Goal: Navigation & Orientation: Find specific page/section

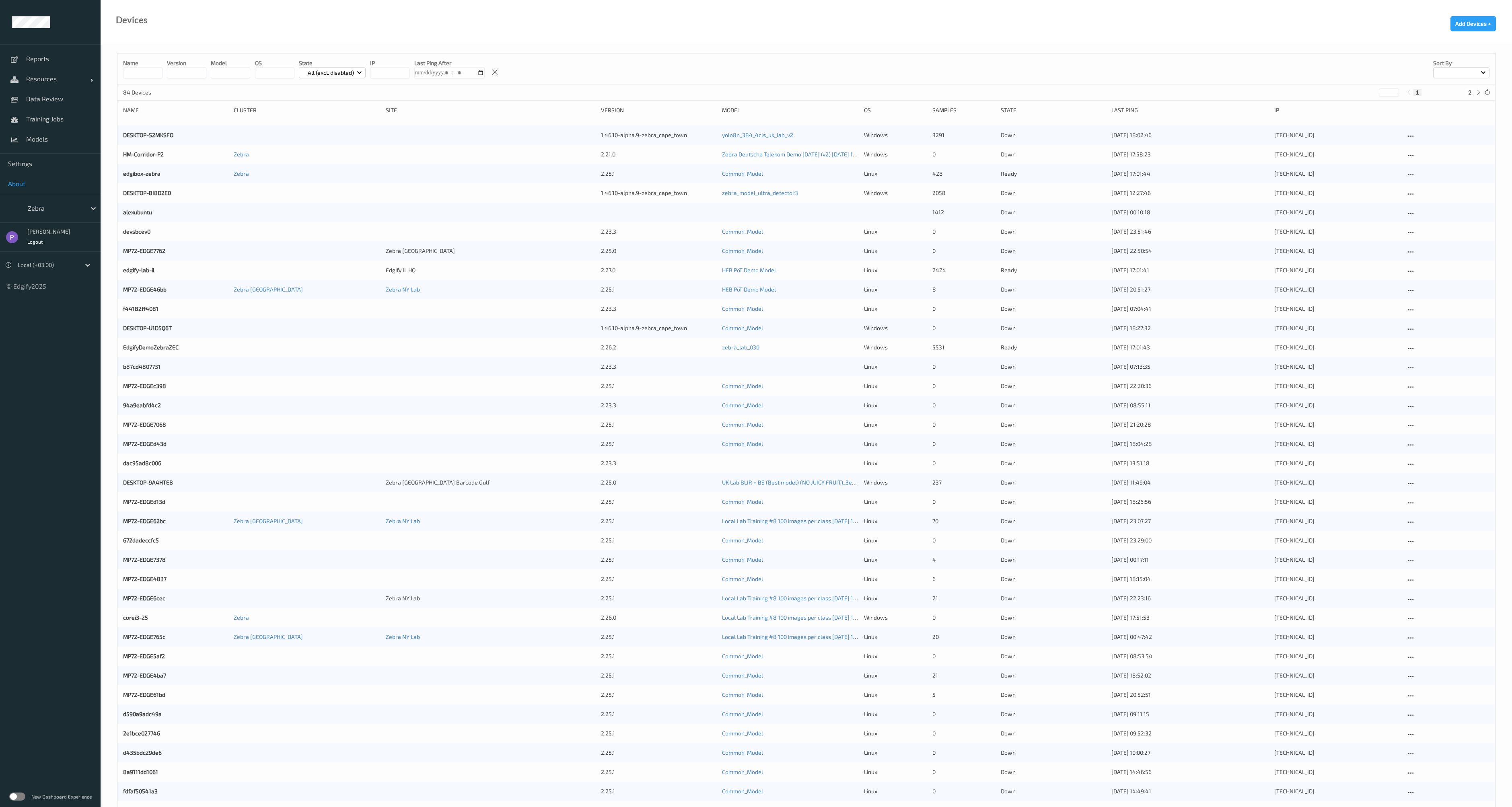
click at [21, 183] on span "About" at bounding box center [50, 183] width 84 height 8
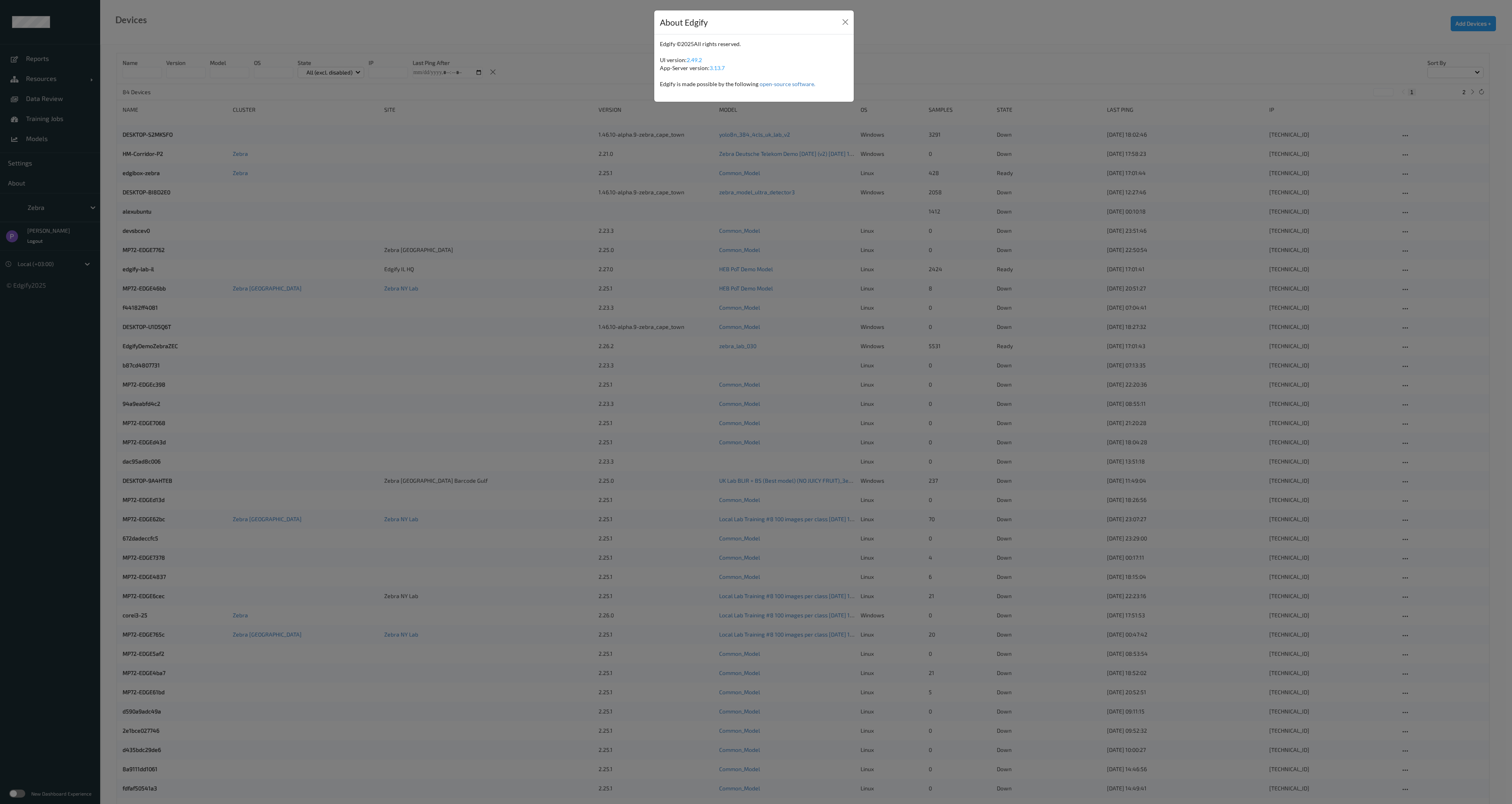
click at [13, 761] on div "About Edgify Edgify © 2025 All rights reserved. UI version: 2.49.2 App-Server v…" at bounding box center [756, 402] width 1512 height 804
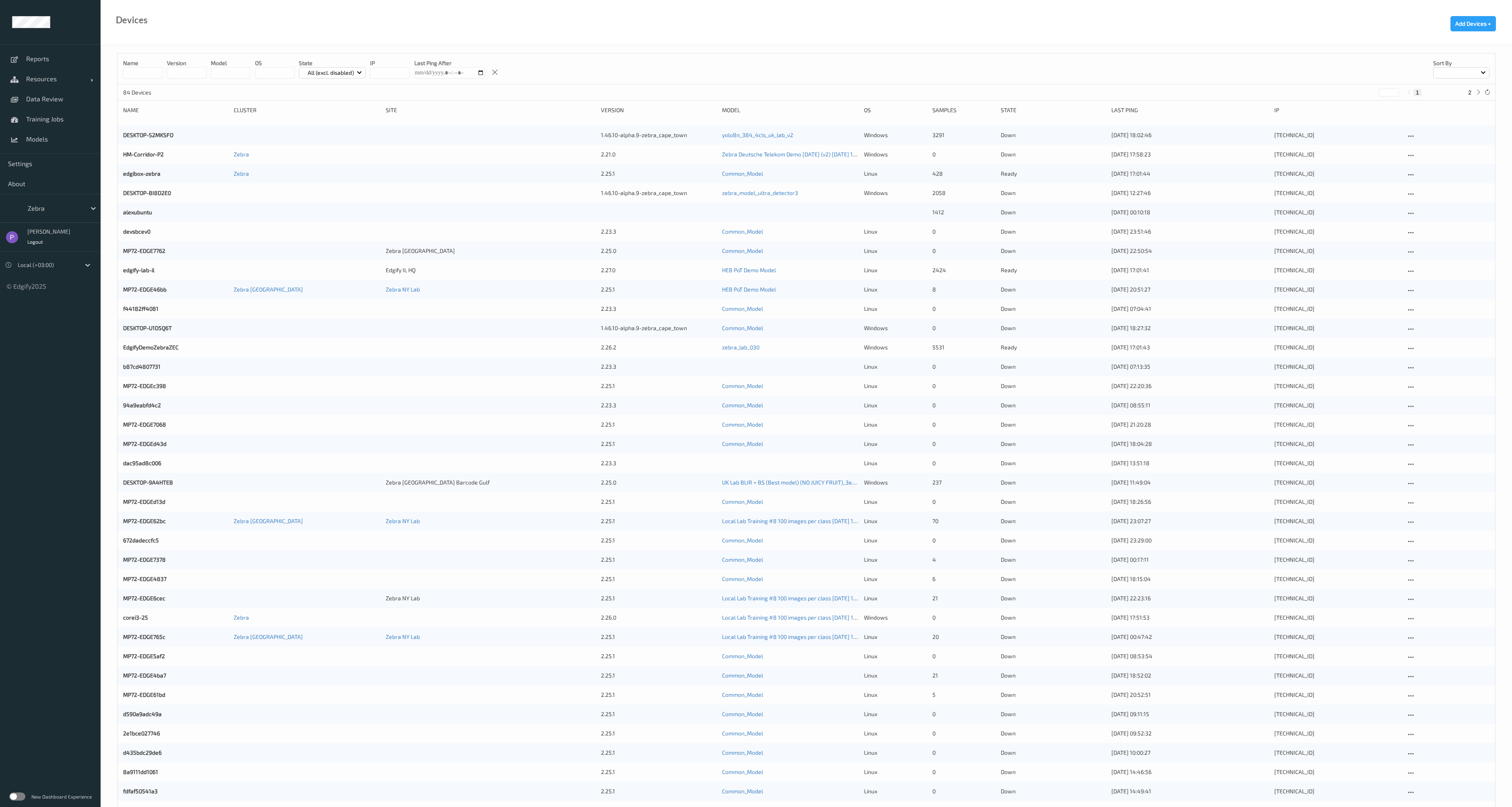
click at [16, 800] on label at bounding box center [18, 796] width 16 height 8
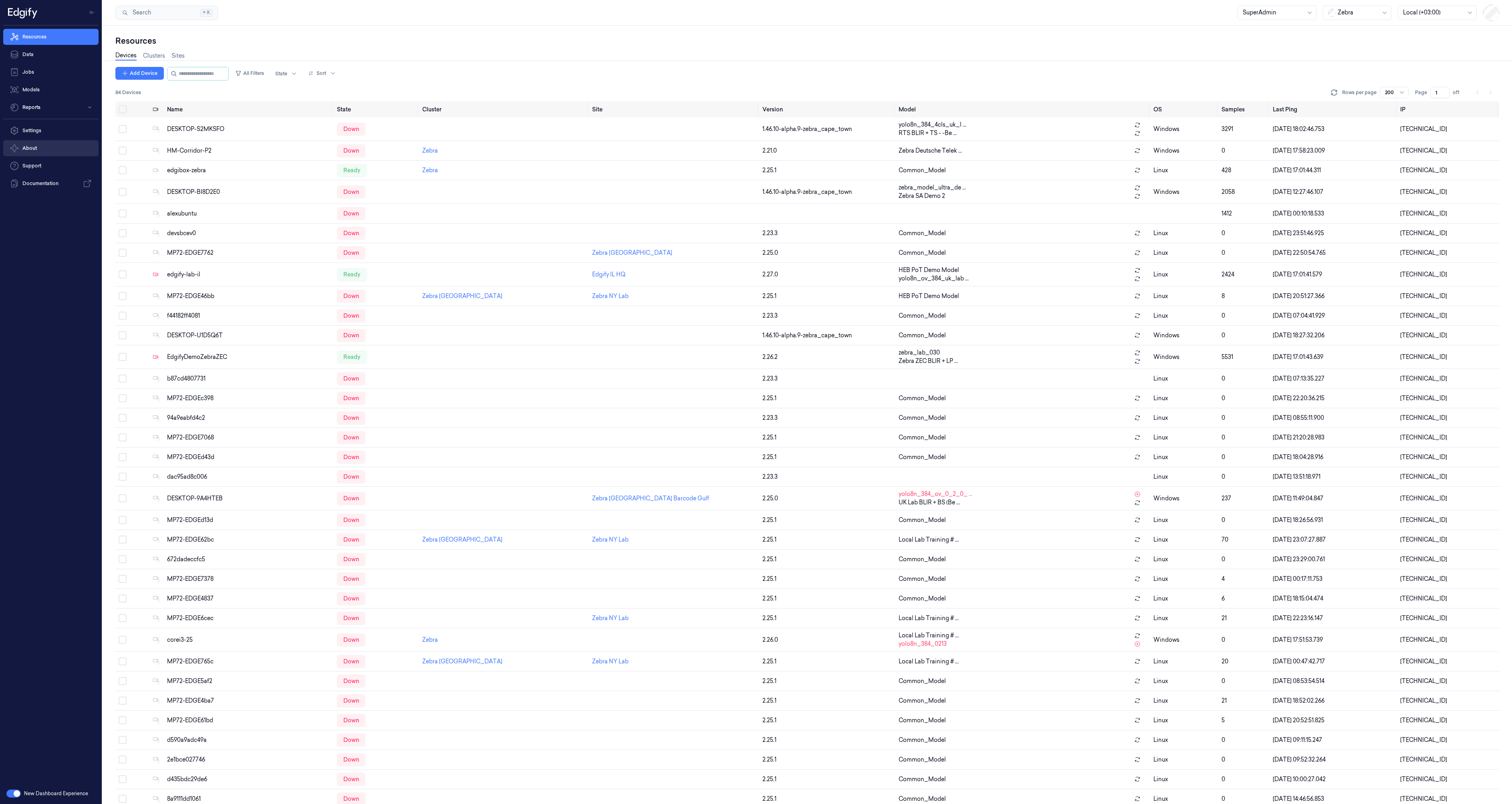
click at [33, 147] on button "About" at bounding box center [51, 148] width 95 height 16
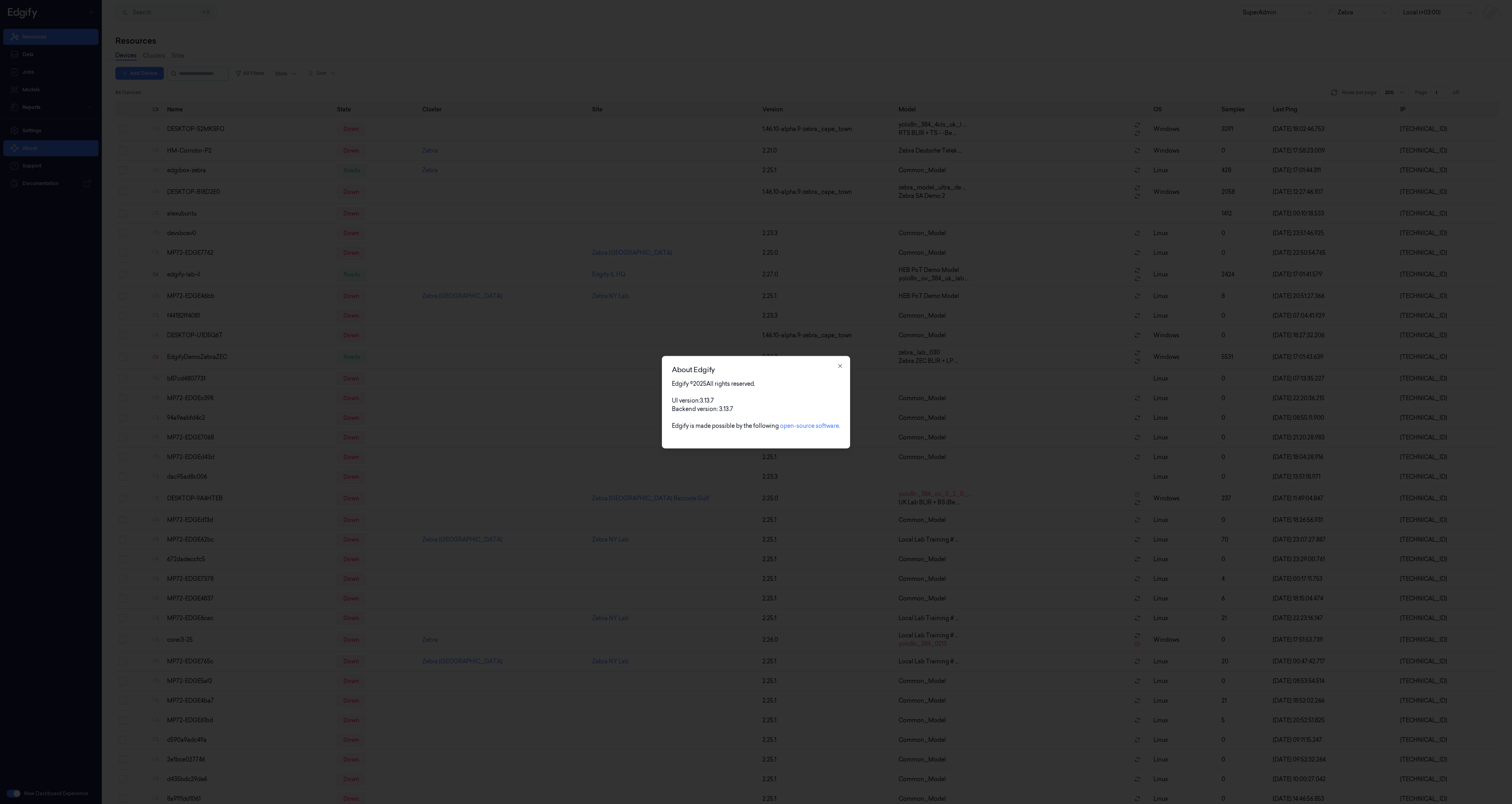
drag, startPoint x: 32, startPoint y: 156, endPoint x: 51, endPoint y: 157, distance: 19.0
click at [33, 156] on div at bounding box center [756, 402] width 1512 height 804
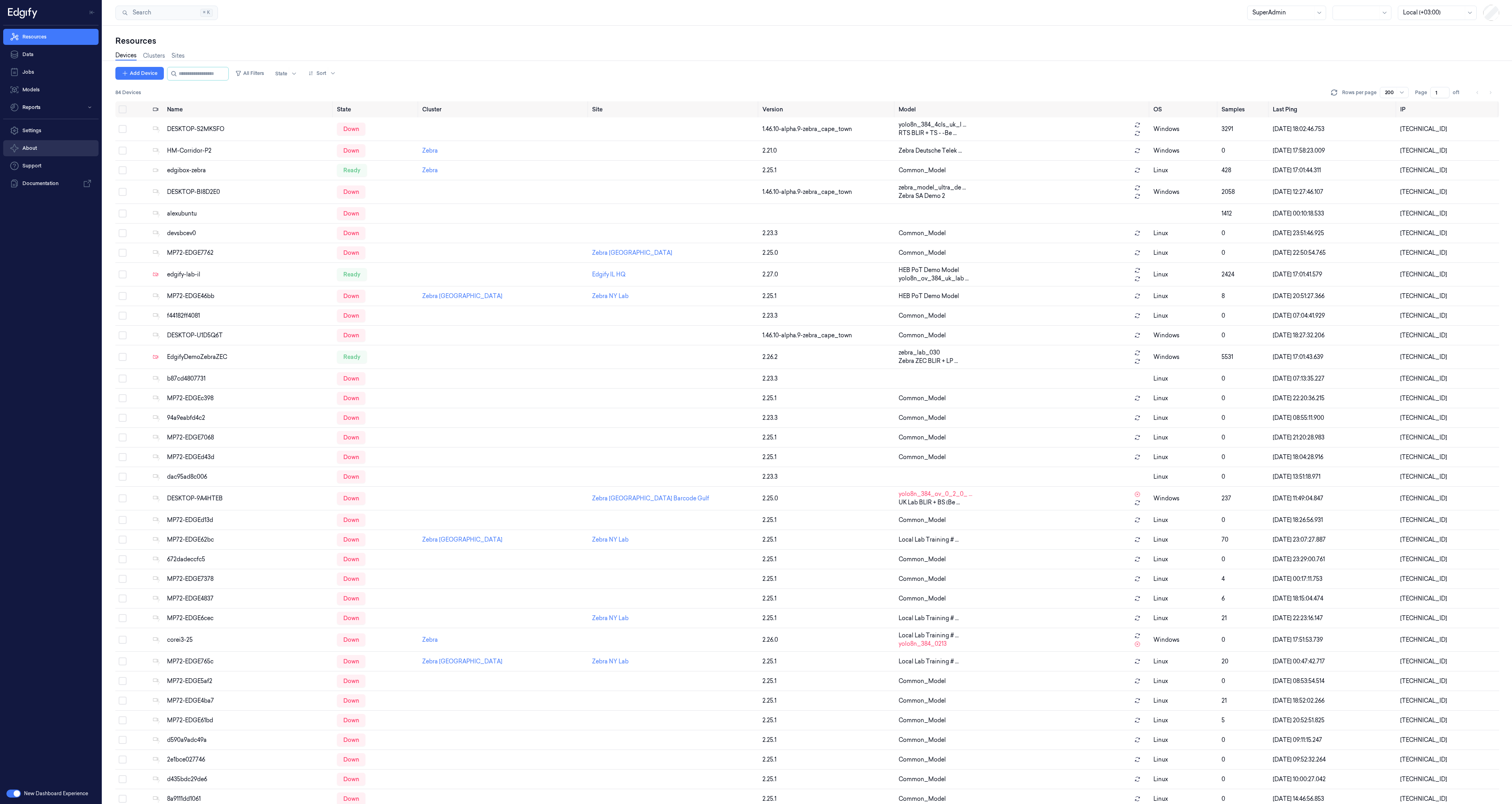
click at [36, 148] on button "About" at bounding box center [51, 148] width 95 height 16
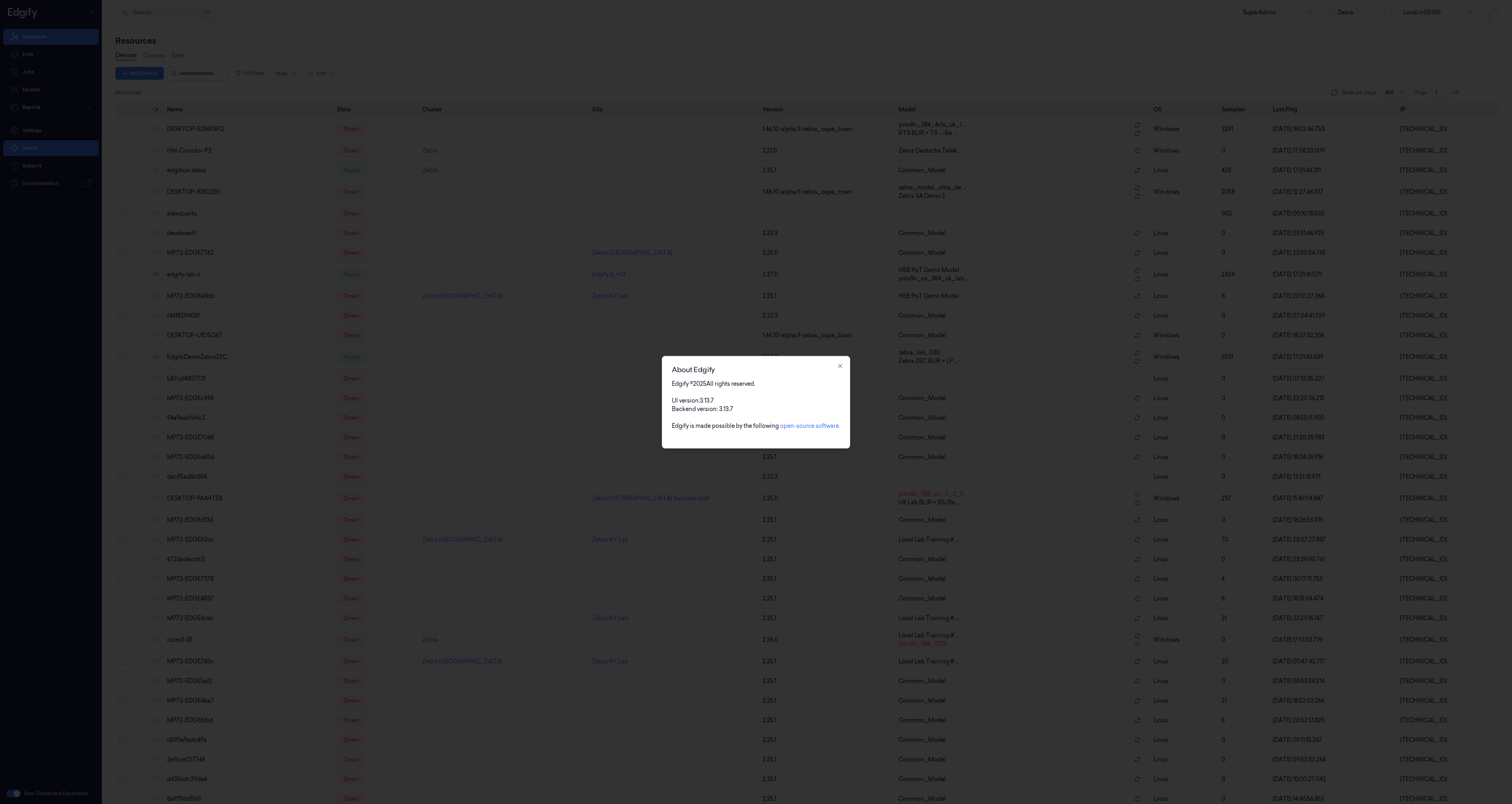
click at [37, 151] on div at bounding box center [756, 402] width 1512 height 804
